Goal: Check status: Check status

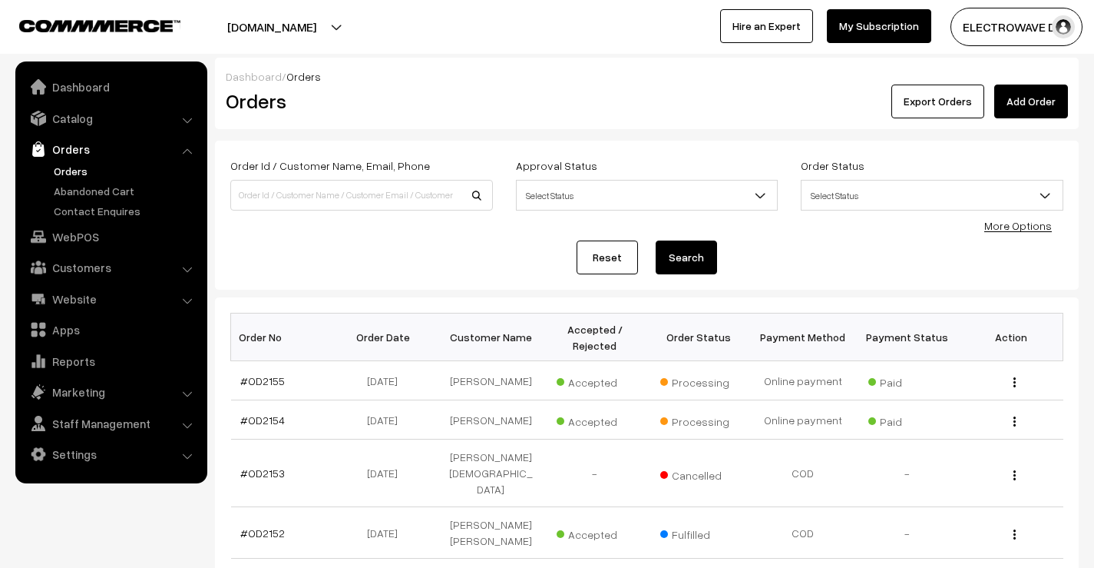
scroll to position [77, 0]
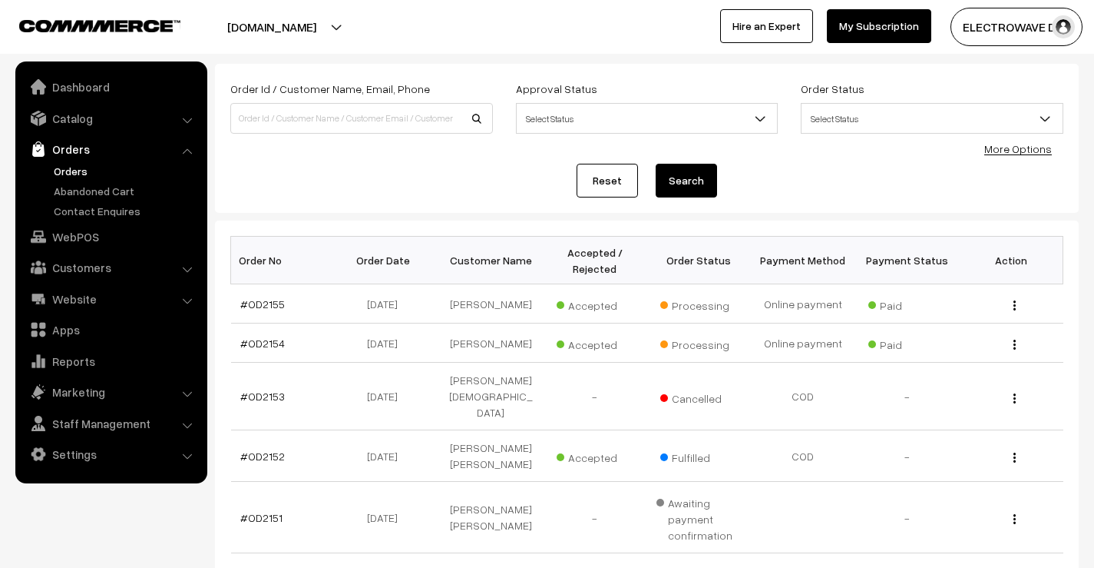
click at [76, 169] on link "Orders" at bounding box center [126, 171] width 152 height 16
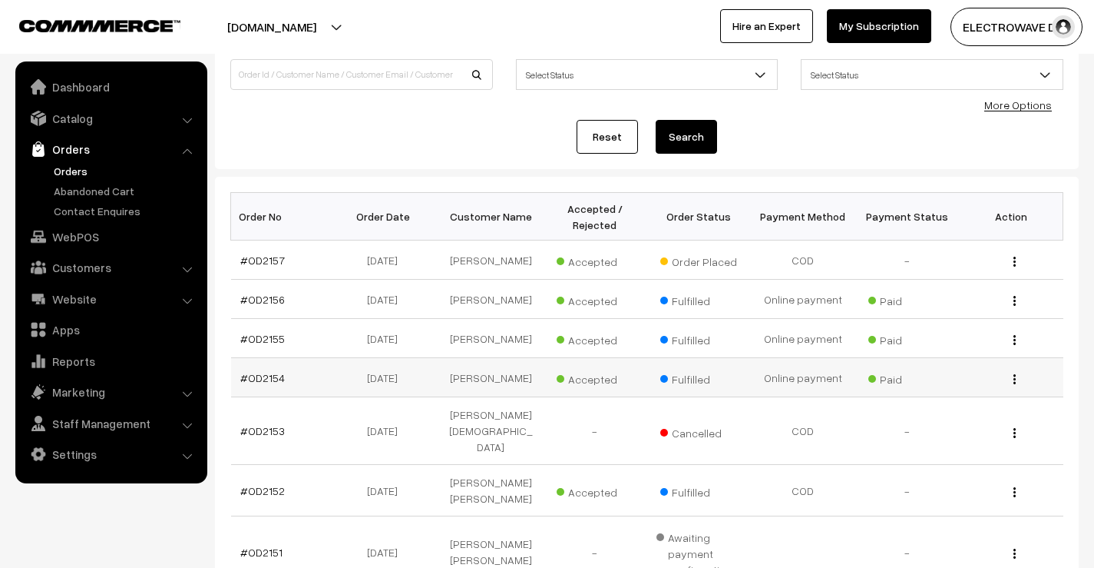
scroll to position [51, 0]
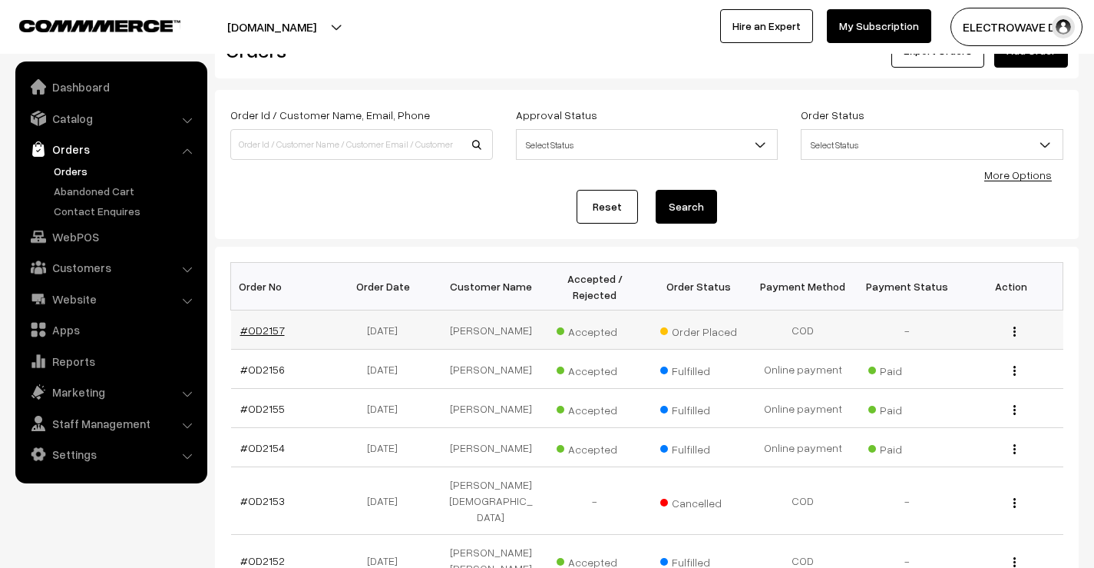
click at [267, 333] on link "#OD2157" at bounding box center [262, 329] width 45 height 13
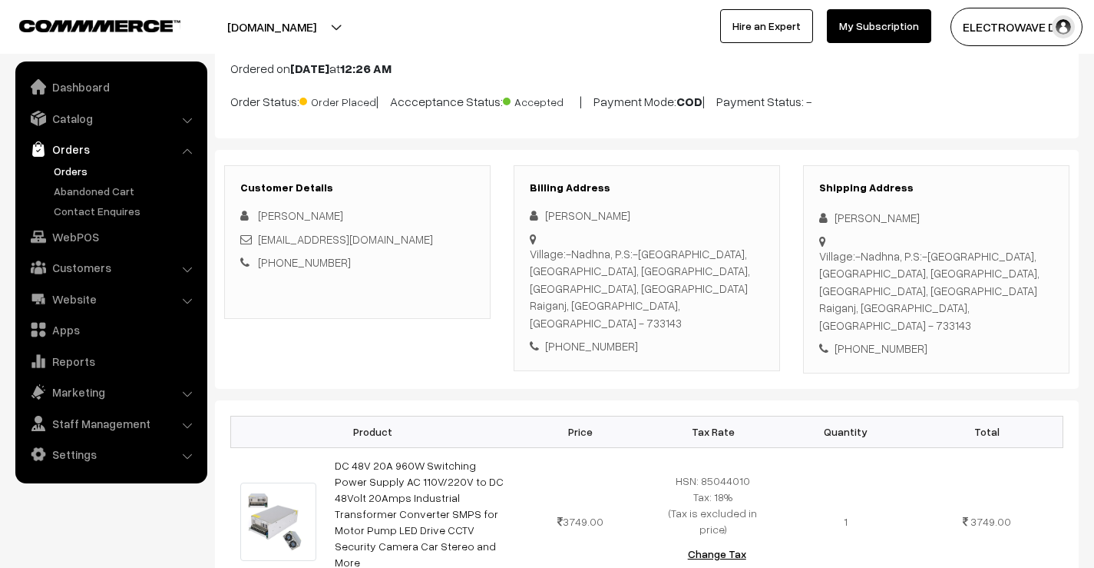
scroll to position [77, 0]
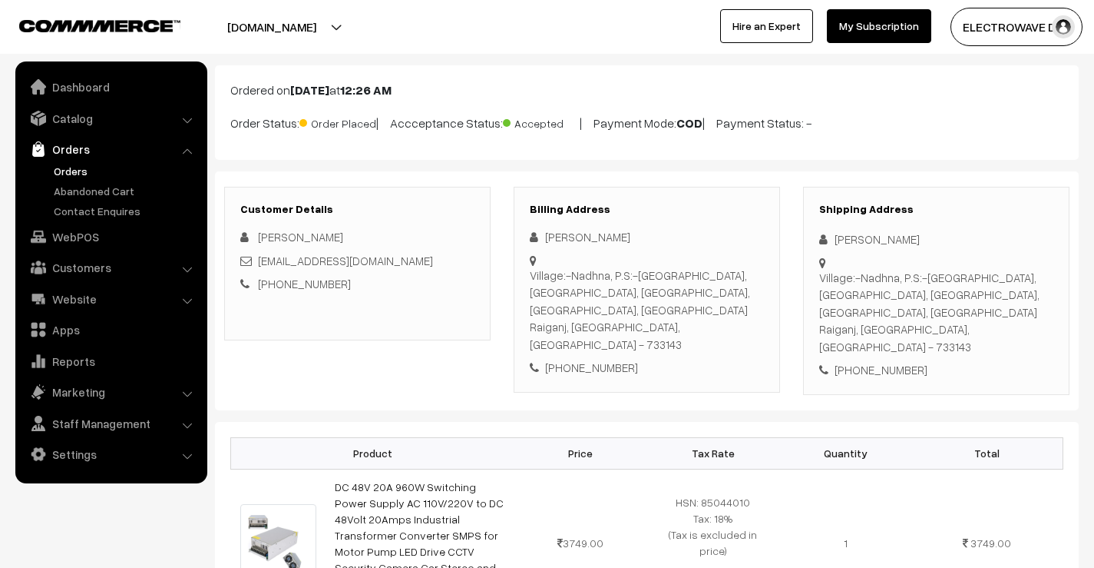
click at [69, 174] on link "Orders" at bounding box center [126, 171] width 152 height 16
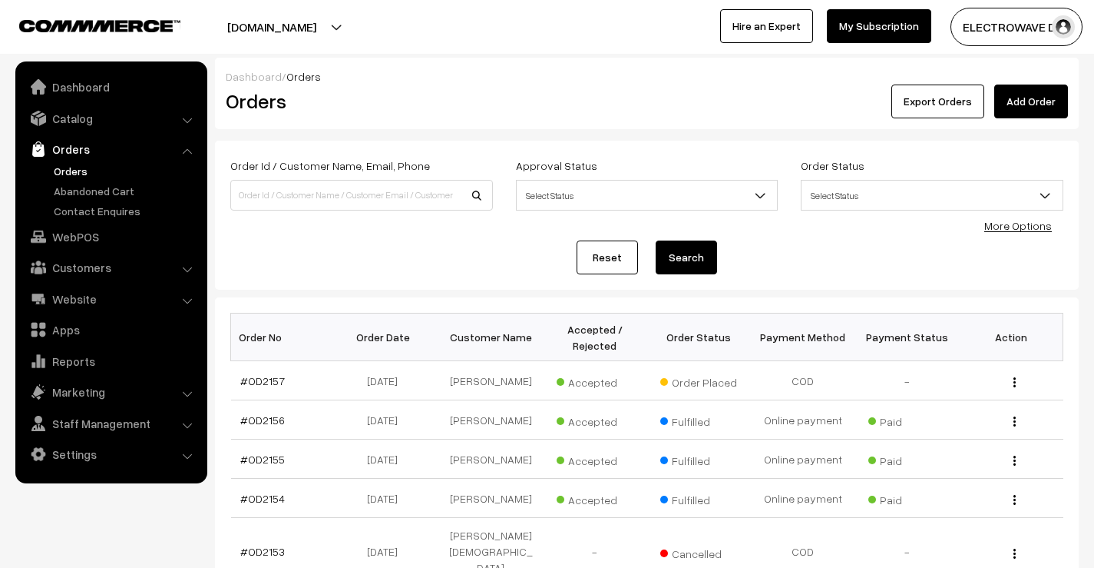
click at [452, 197] on input at bounding box center [361, 195] width 263 height 31
type input "9040497596"
click at [656, 240] on button "Search" at bounding box center [686, 257] width 61 height 34
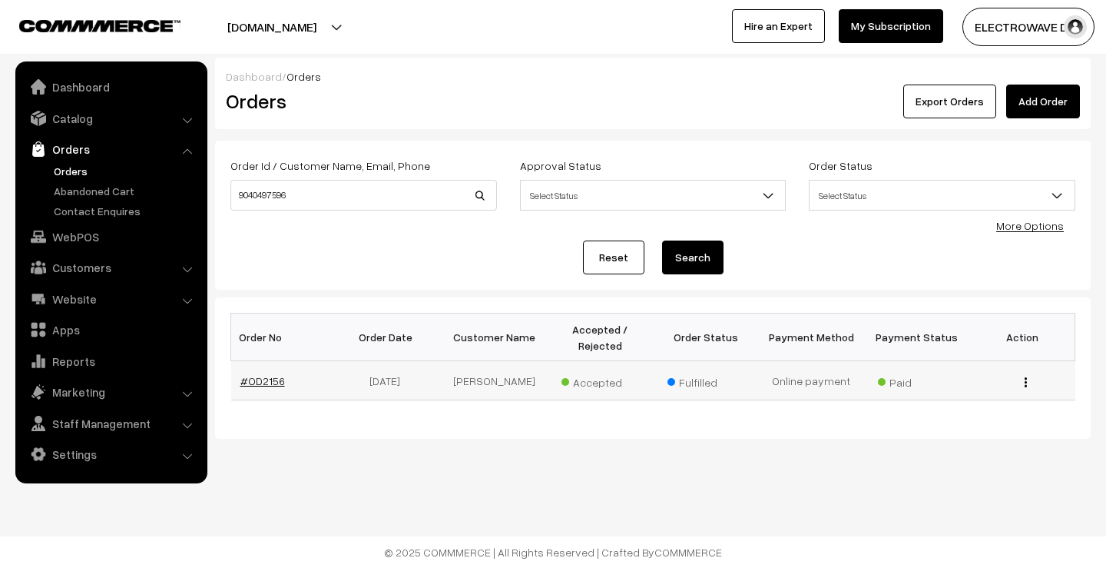
click at [266, 382] on link "#OD2156" at bounding box center [262, 380] width 45 height 13
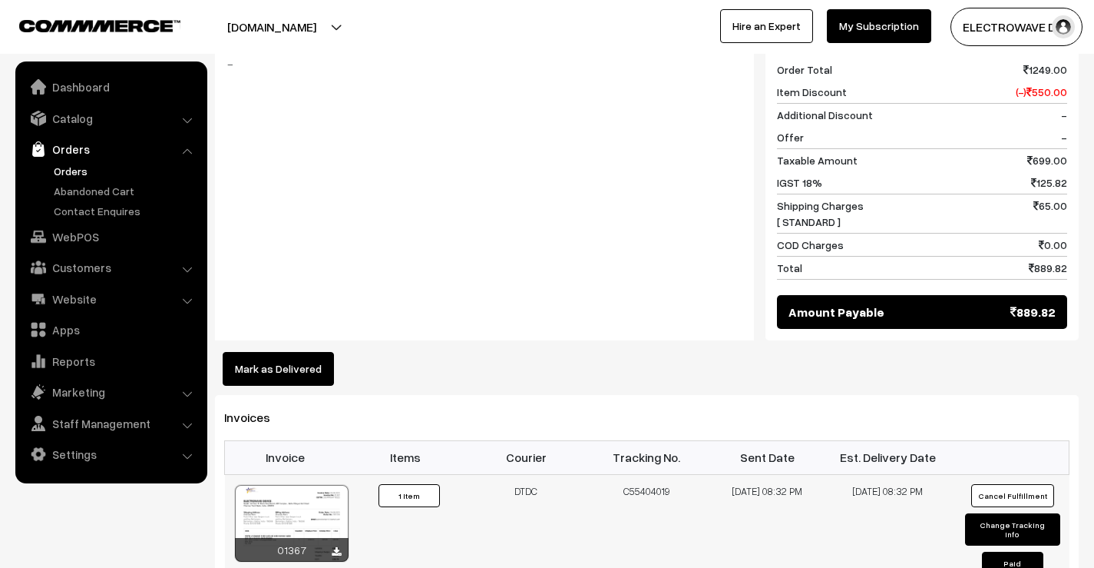
scroll to position [768, 0]
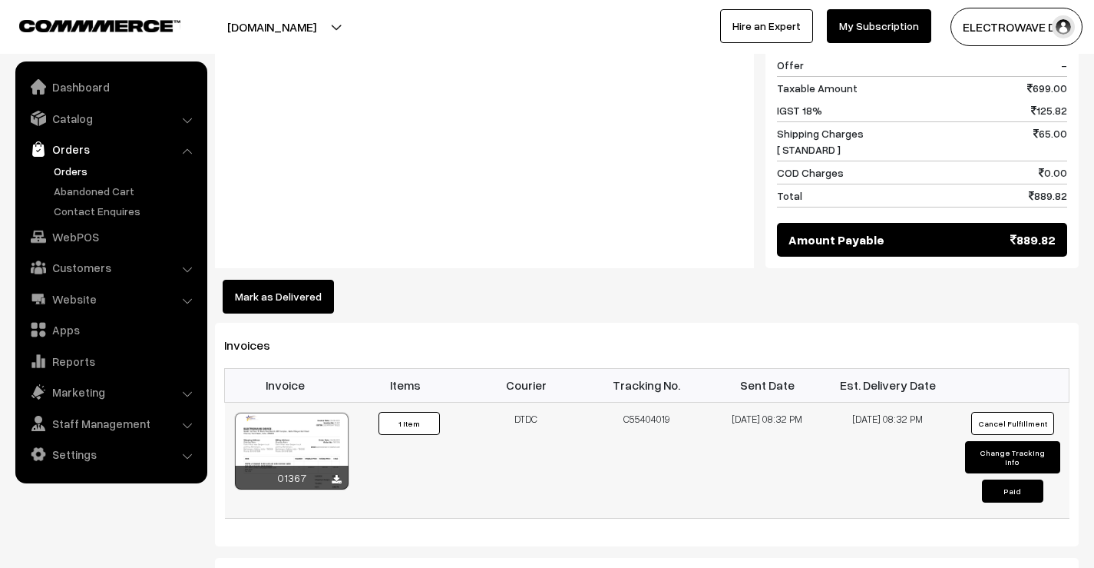
click at [646, 402] on td "C55404019" at bounding box center [647, 460] width 121 height 116
click at [644, 402] on td "C55404019" at bounding box center [647, 460] width 121 height 116
copy td "C55404019"
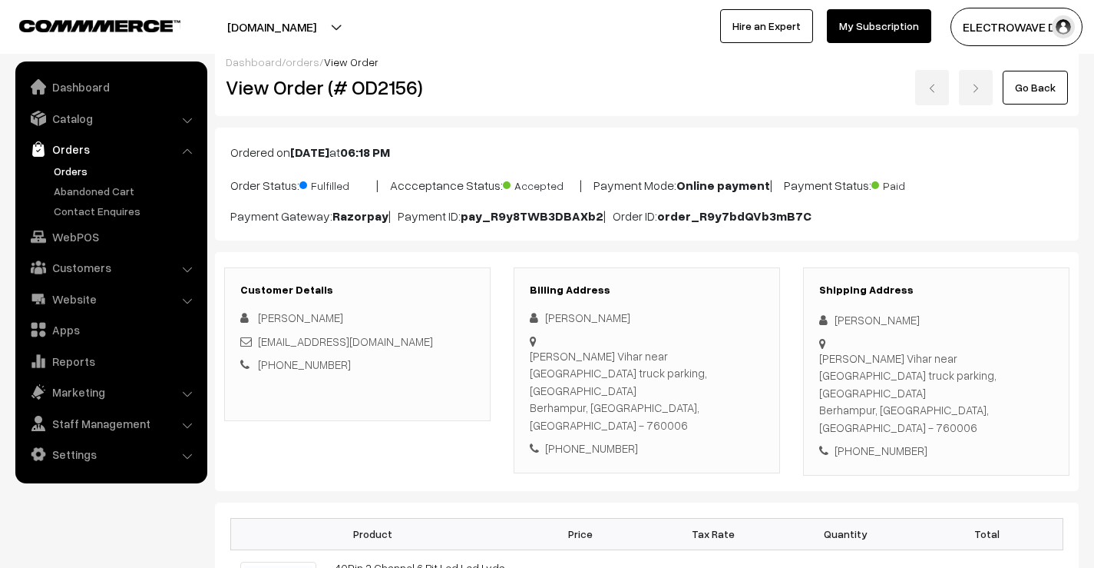
scroll to position [0, 0]
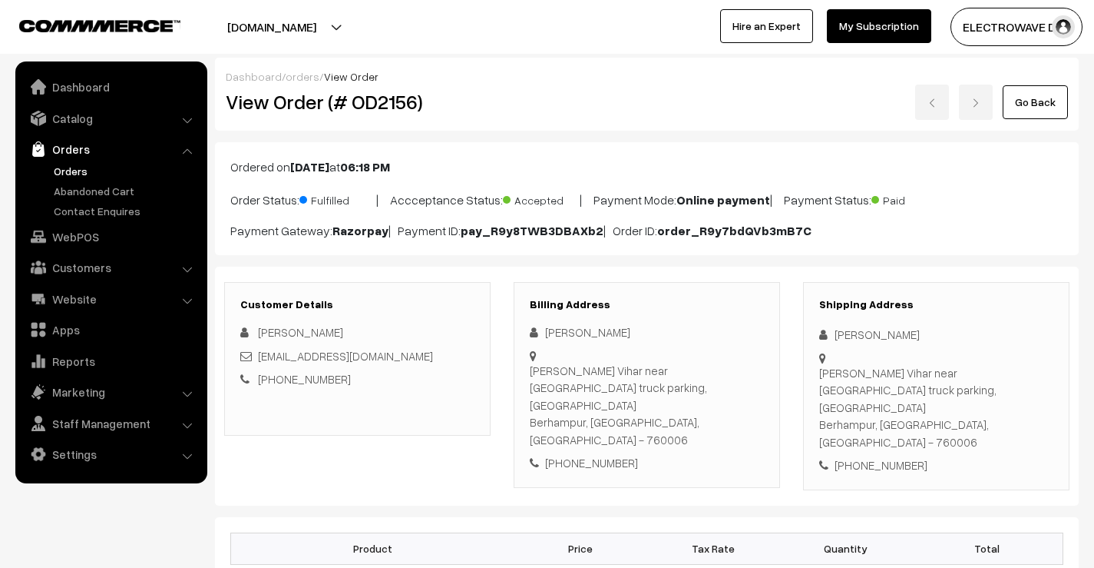
click at [362, 112] on h2 "View Order (# OD2156)" at bounding box center [359, 102] width 266 height 24
copy h2 "OD2156"
click at [80, 169] on link "Orders" at bounding box center [126, 171] width 152 height 16
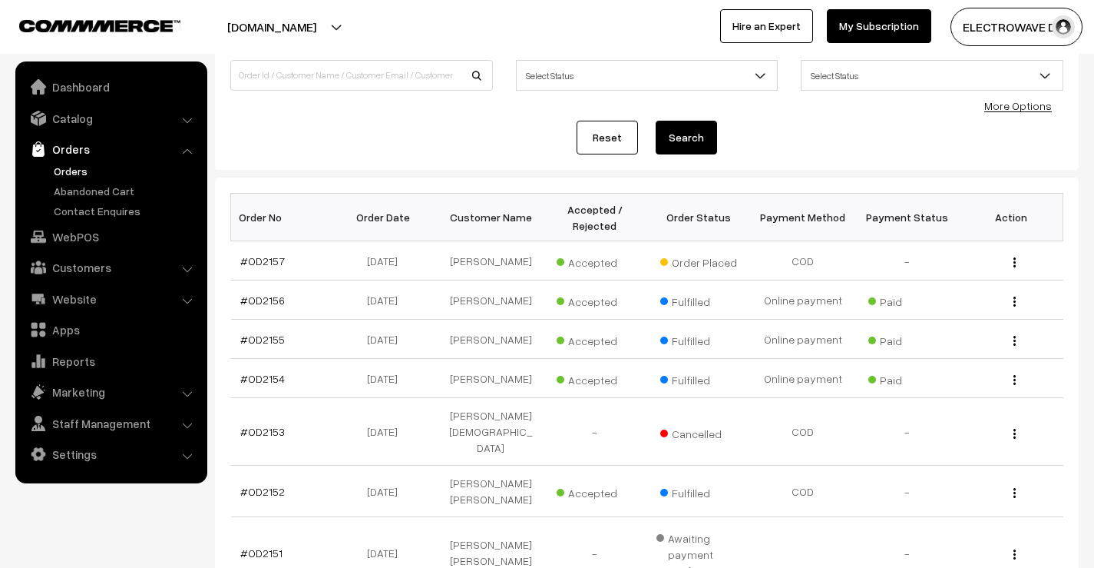
scroll to position [230, 0]
